Goal: Obtain resource: Obtain resource

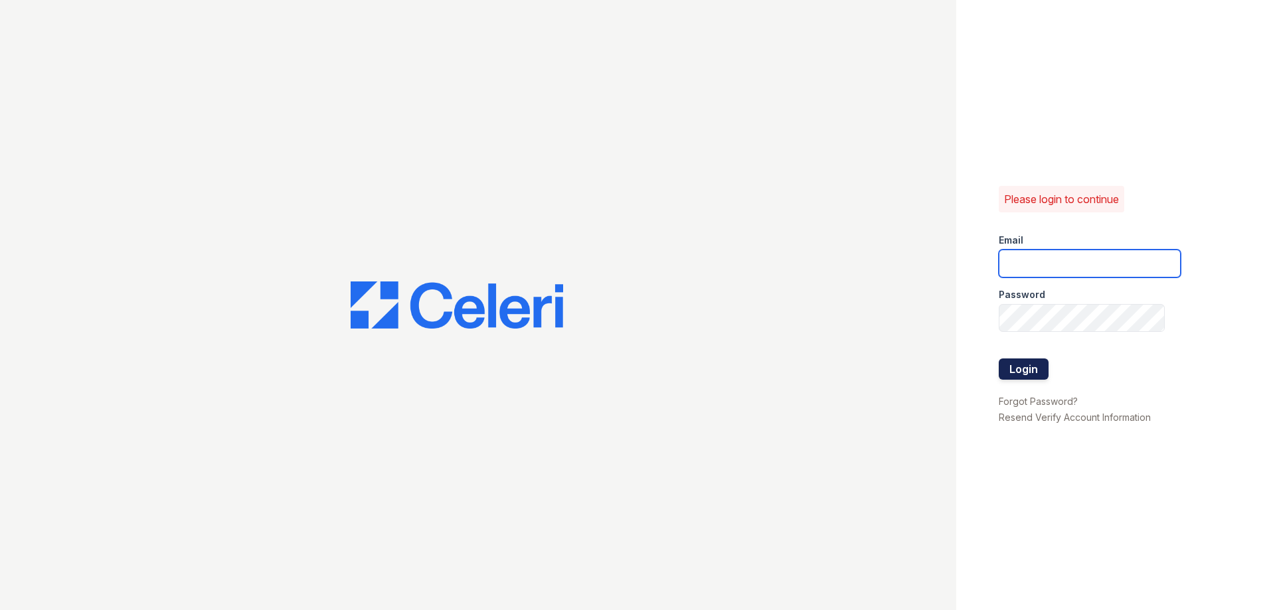
type input "[EMAIL_ADDRESS][DOMAIN_NAME]"
click at [1031, 368] on button "Login" at bounding box center [1024, 369] width 50 height 21
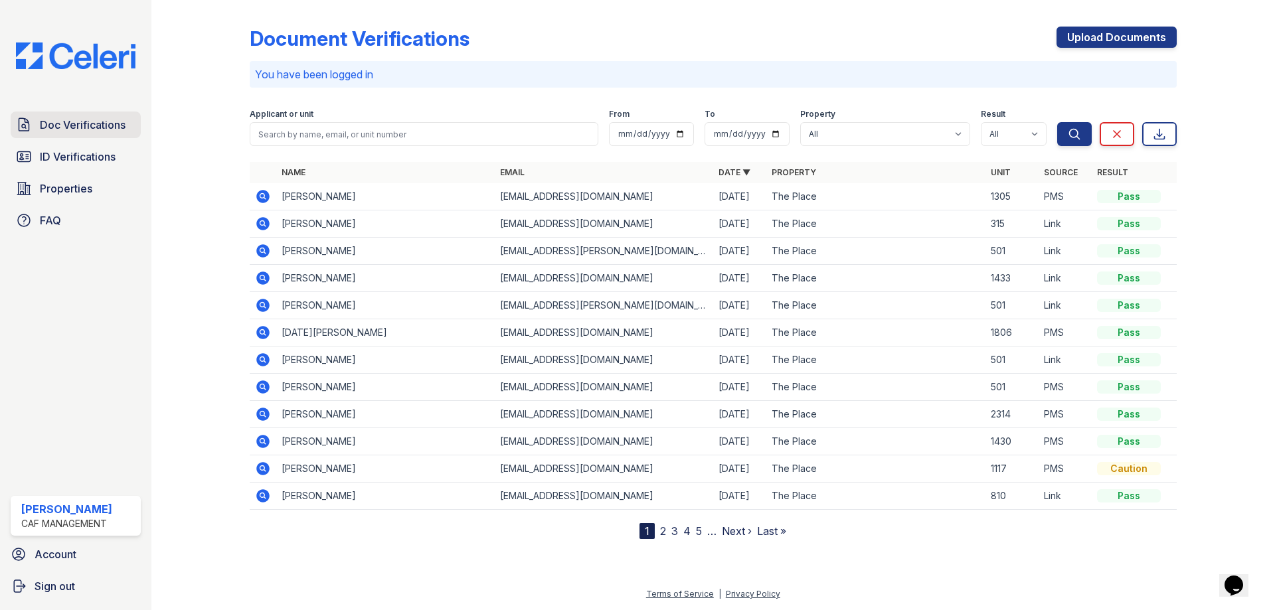
click at [69, 122] on span "Doc Verifications" at bounding box center [83, 125] width 86 height 16
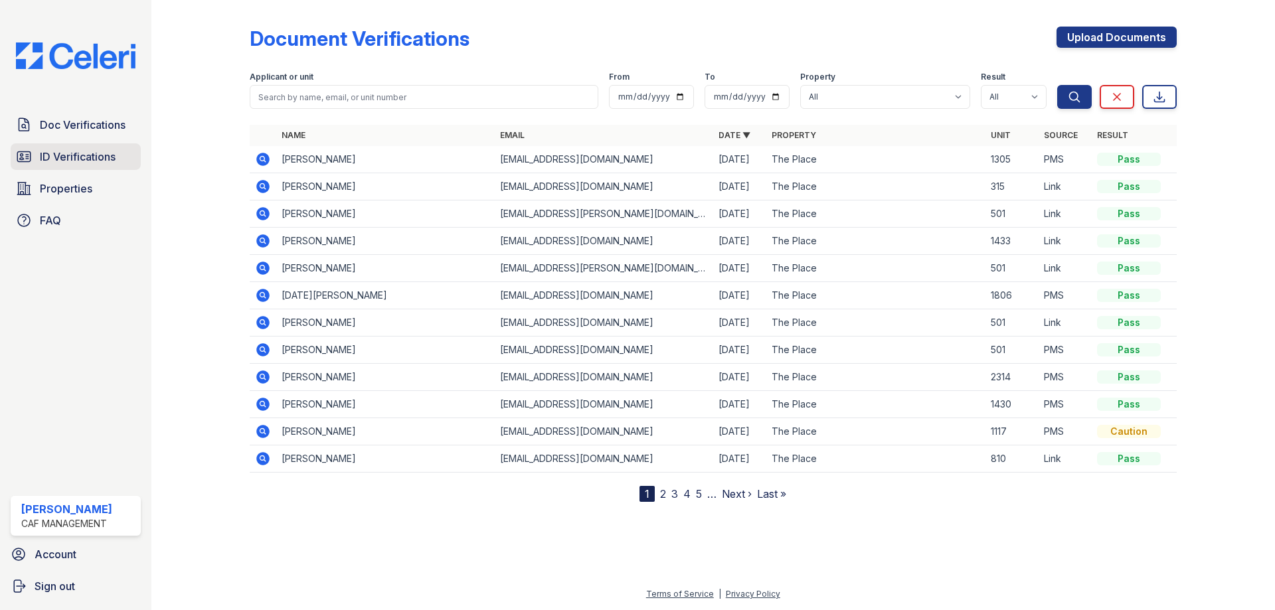
click at [100, 159] on span "ID Verifications" at bounding box center [78, 157] width 76 height 16
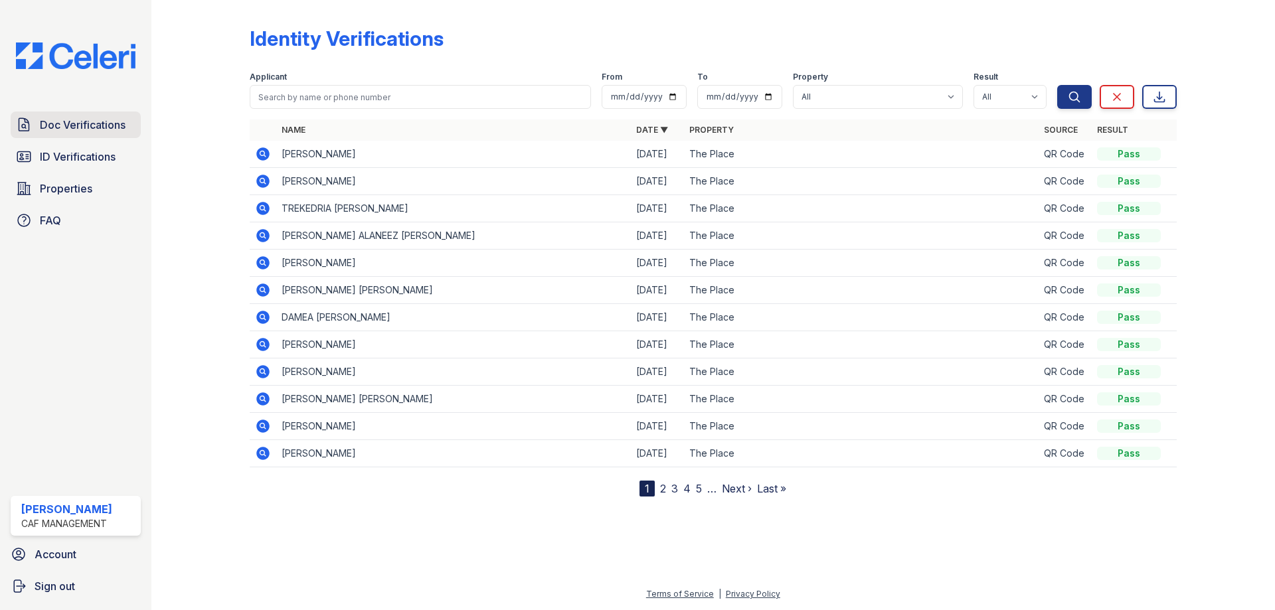
click at [104, 124] on span "Doc Verifications" at bounding box center [83, 125] width 86 height 16
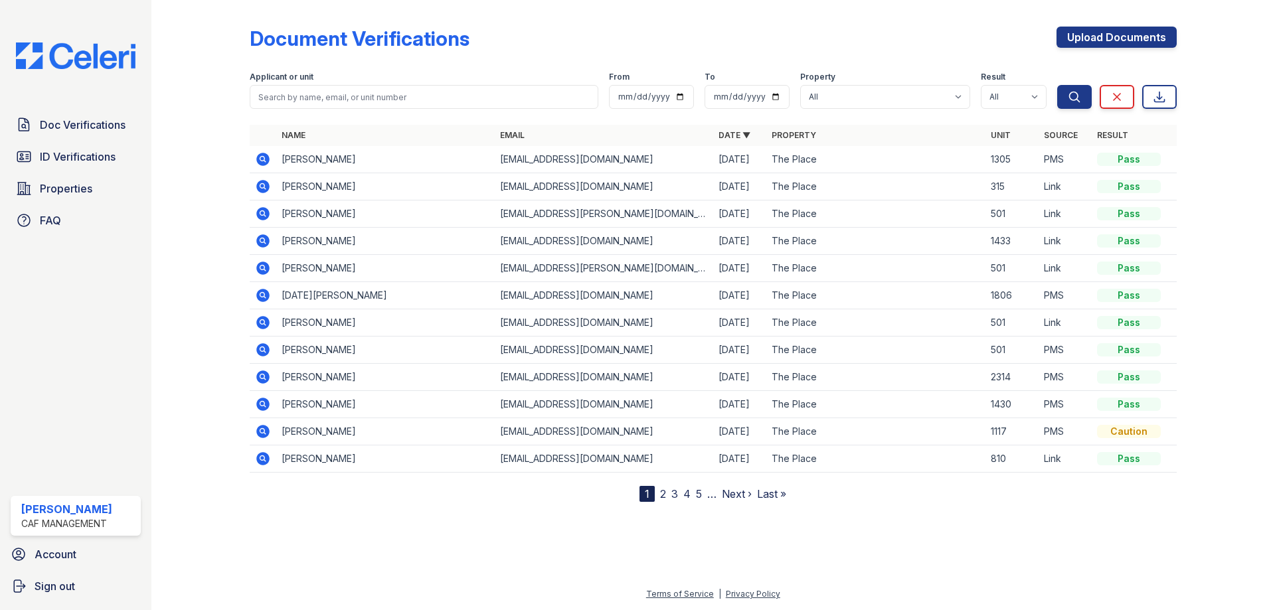
click at [261, 157] on icon at bounding box center [261, 158] width 3 height 3
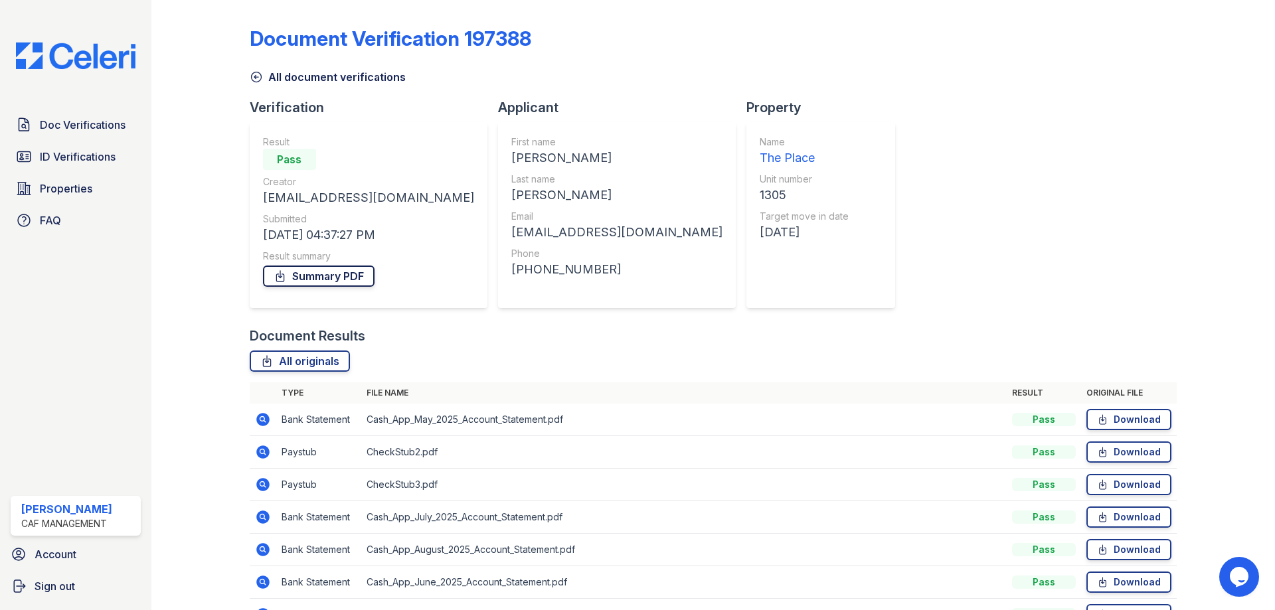
click at [329, 278] on link "Summary PDF" at bounding box center [319, 276] width 112 height 21
